Goal: Information Seeking & Learning: Learn about a topic

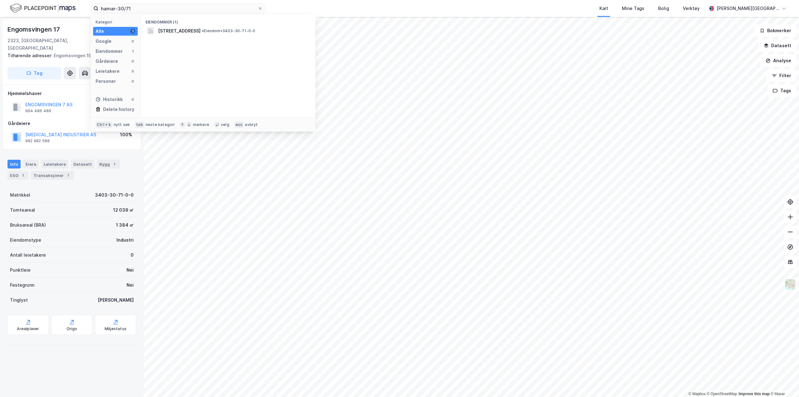
click at [124, 160] on div "Info Eiere Leietakere Datasett Bygg 1 ESG 1 Transaksjoner 7" at bounding box center [71, 170] width 129 height 20
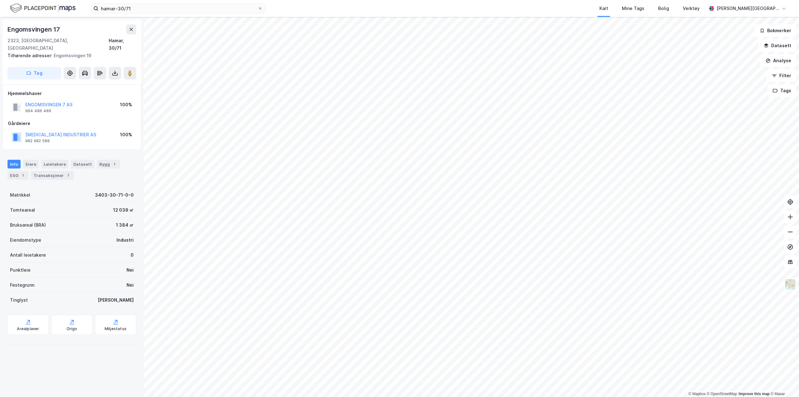
click at [101, 152] on div "Info Eiere Leietakere Datasett Bygg 1 ESG 1 Transaksjoner 7" at bounding box center [72, 167] width 144 height 30
click at [101, 160] on div "Bygg 1" at bounding box center [108, 164] width 23 height 9
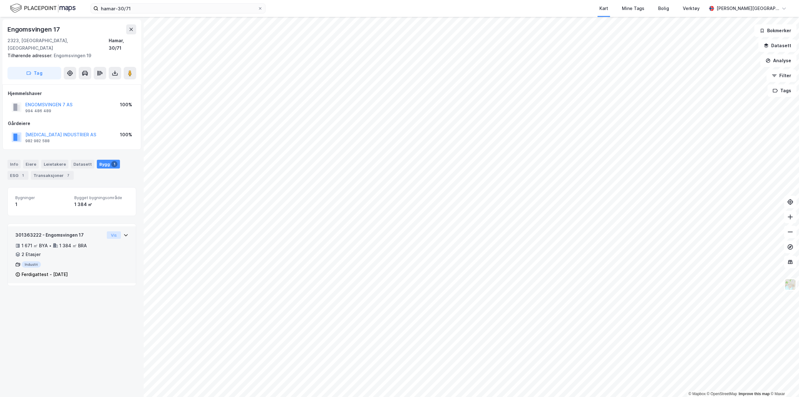
click at [113, 231] on button "Vis" at bounding box center [114, 234] width 14 height 7
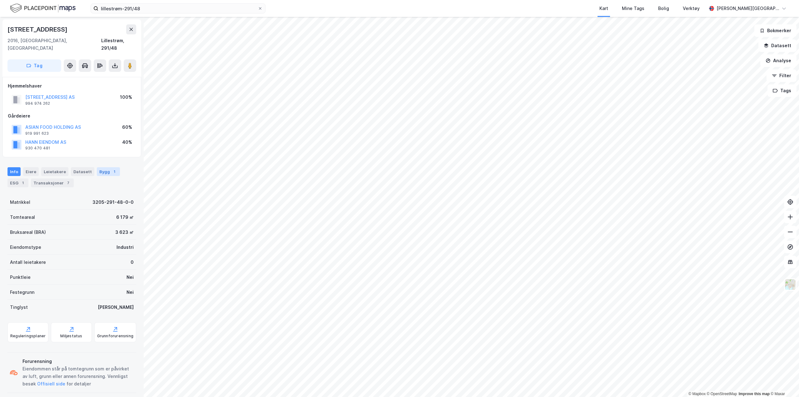
click at [102, 167] on div "Bygg 1" at bounding box center [108, 171] width 23 height 9
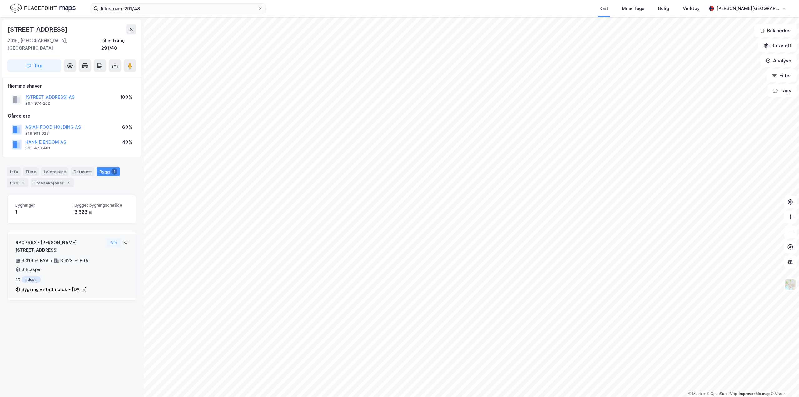
click at [123, 240] on icon at bounding box center [125, 242] width 5 height 5
drag, startPoint x: 97, startPoint y: 301, endPoint x: 51, endPoint y: 303, distance: 45.6
click at [48, 313] on div "[DATE] Bygning er tatt i bruk" at bounding box center [71, 316] width 113 height 7
